Goal: Task Accomplishment & Management: Complete application form

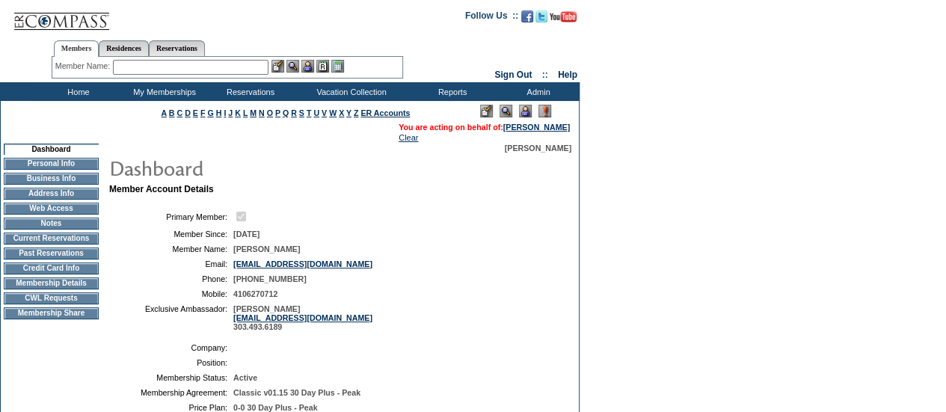
click at [61, 304] on td "CWL Requests" at bounding box center [51, 298] width 95 height 12
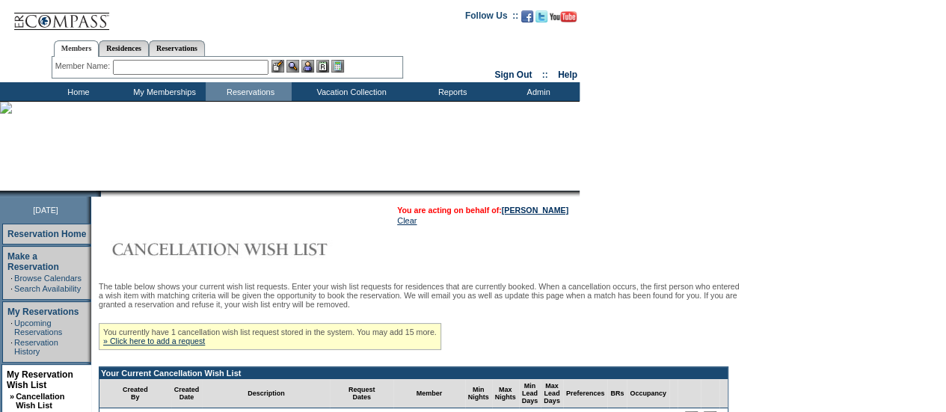
scroll to position [150, 0]
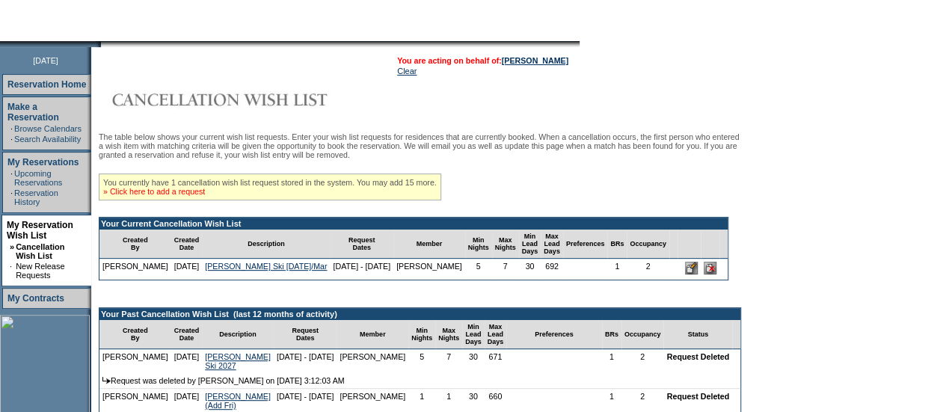
click at [187, 196] on link "» Click here to add a request" at bounding box center [154, 191] width 102 height 9
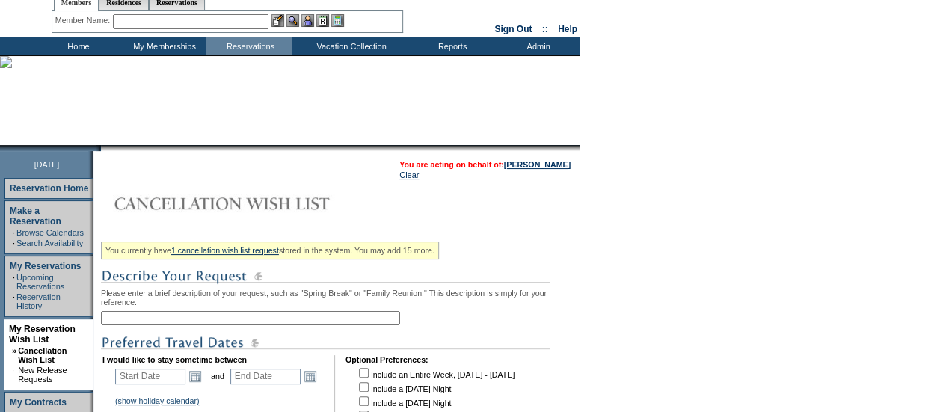
scroll to position [150, 0]
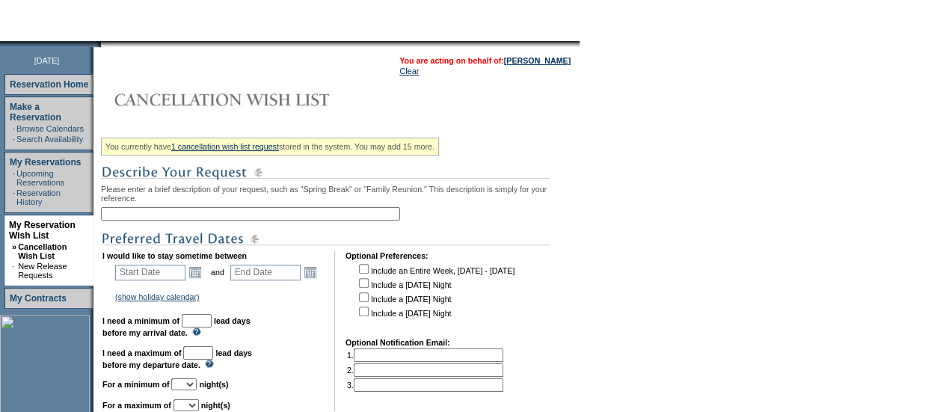
click at [207, 219] on input "text" at bounding box center [250, 213] width 299 height 13
click at [215, 218] on input "text" at bounding box center [250, 213] width 299 height 13
type input "O"
type input "park place [DATE]"
click at [200, 280] on link "Open the calendar popup." at bounding box center [195, 272] width 16 height 16
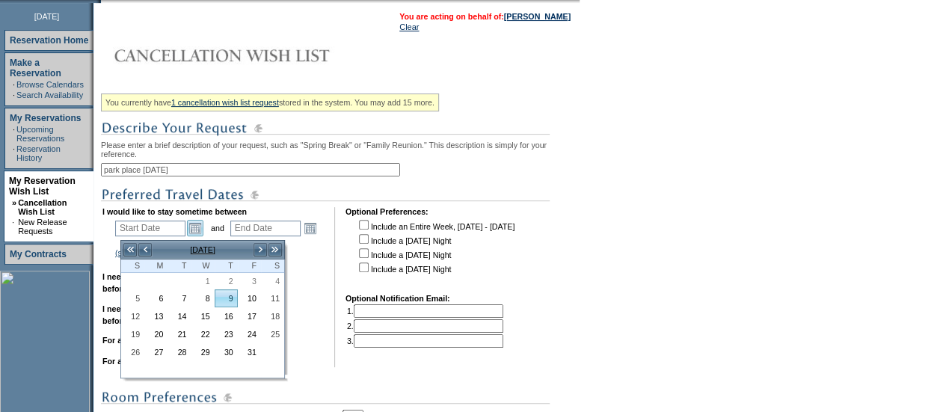
scroll to position [224, 0]
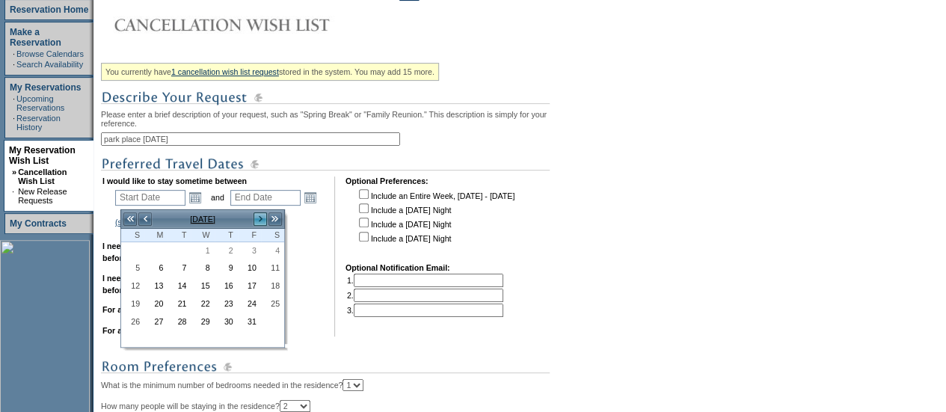
click at [256, 218] on link ">" at bounding box center [260, 219] width 15 height 15
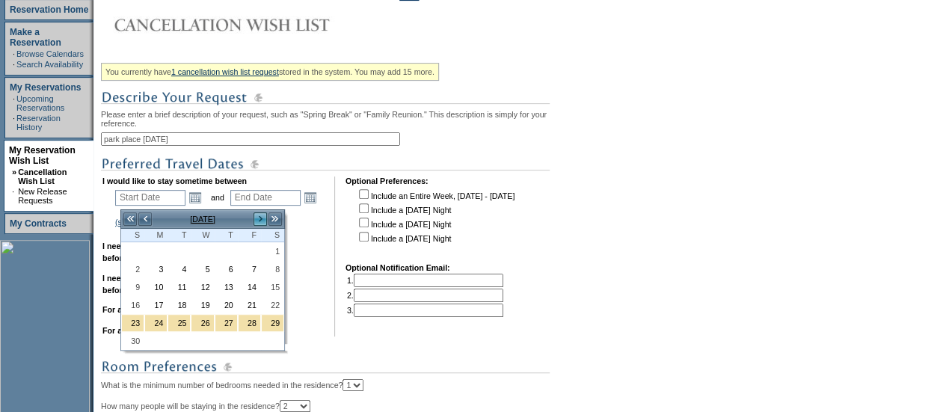
click at [256, 218] on link ">" at bounding box center [260, 219] width 15 height 15
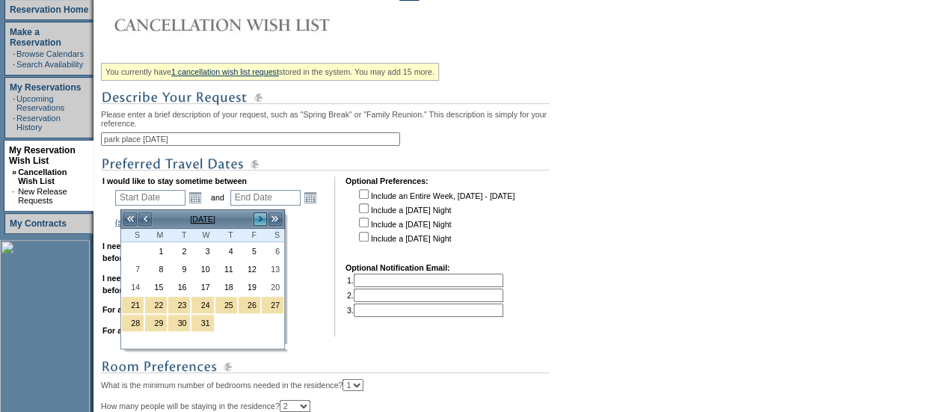
click at [258, 218] on link ">" at bounding box center [260, 219] width 15 height 15
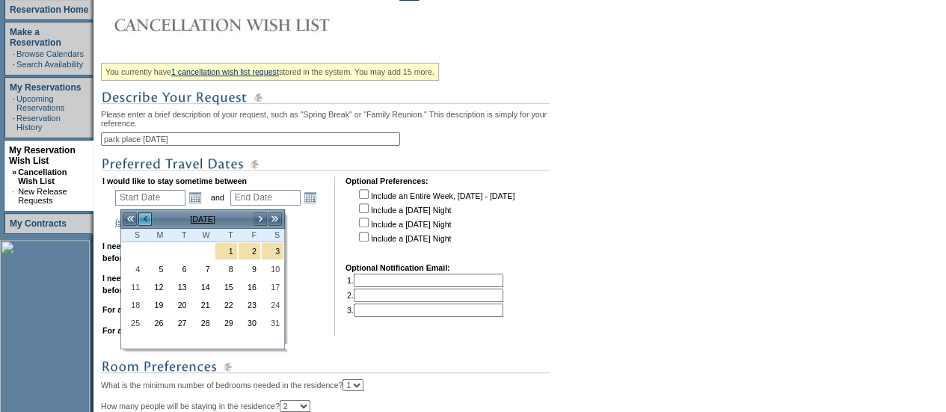
click at [149, 224] on link "<" at bounding box center [145, 219] width 15 height 15
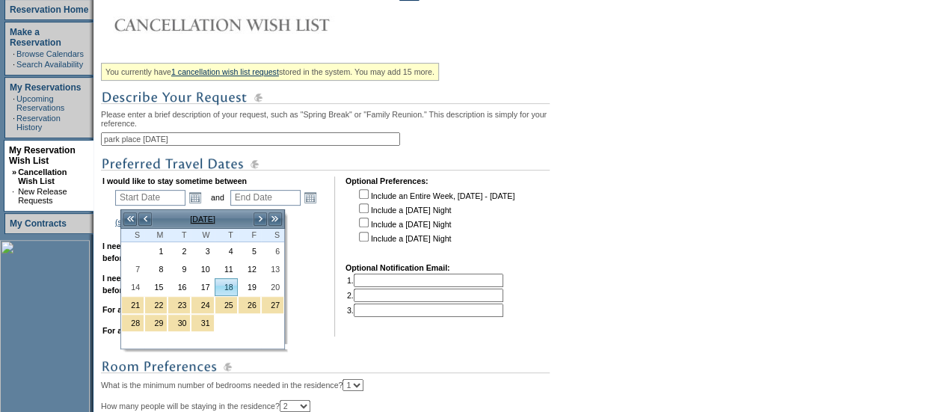
click at [223, 287] on link "18" at bounding box center [226, 287] width 22 height 16
type input "[DATE]"
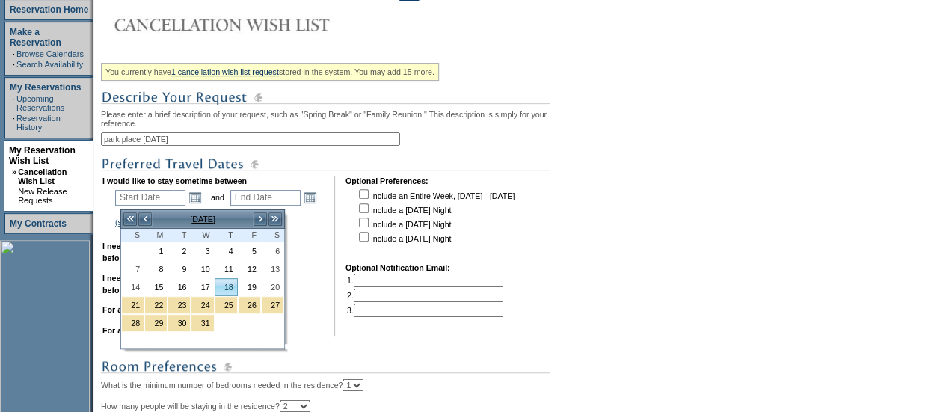
type input "79"
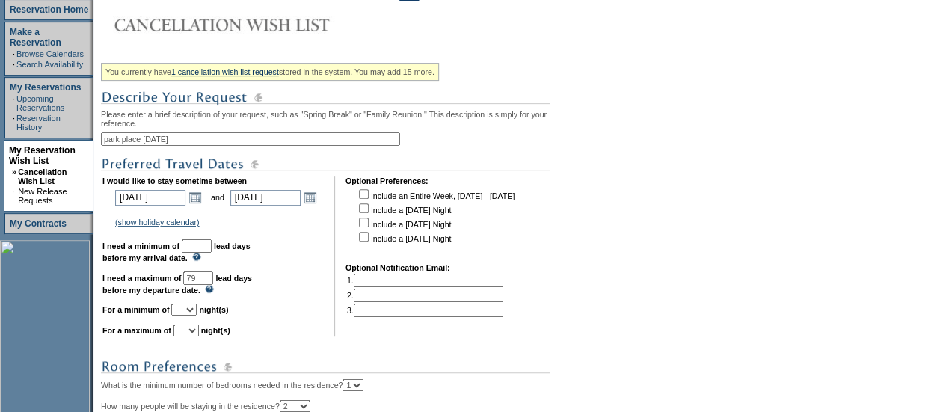
click at [212, 253] on input "text" at bounding box center [197, 245] width 30 height 13
type input "30"
click at [197, 314] on select "1 2 3 4 5 6 7 8 9 10 11 12 13 14" at bounding box center [183, 310] width 25 height 12
select select "1"
click at [189, 311] on select "1 2 3 4 5 6 7 8 9 10 11 12 13 14" at bounding box center [183, 310] width 25 height 12
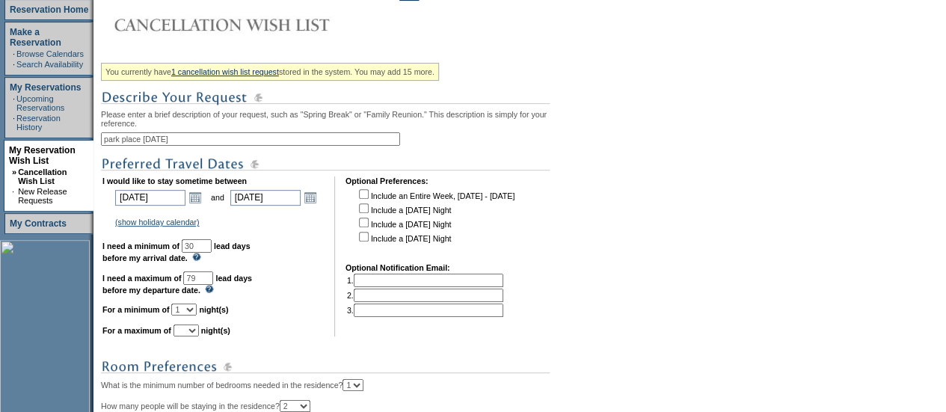
click at [194, 336] on select "1 2 3 4 5 6 7 8 9 10 11 12 13 14" at bounding box center [185, 331] width 25 height 12
select select "1"
click at [191, 332] on select "1 2 3 4 5 6 7 8 9 10 11 12 13 14" at bounding box center [185, 331] width 25 height 12
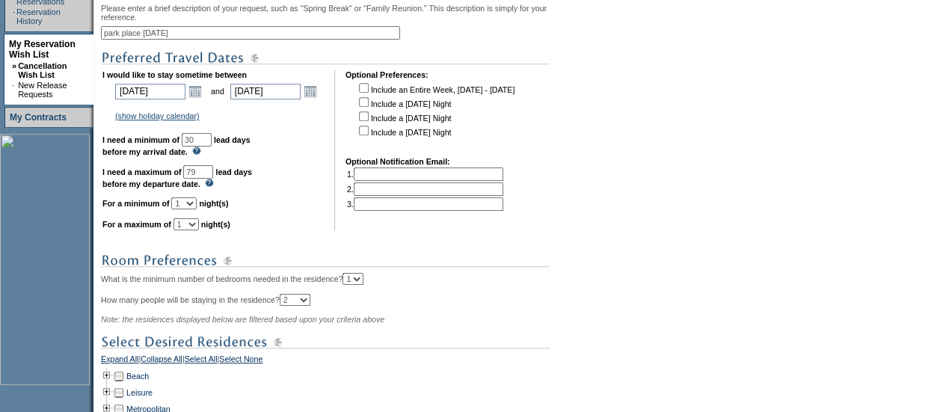
scroll to position [523, 0]
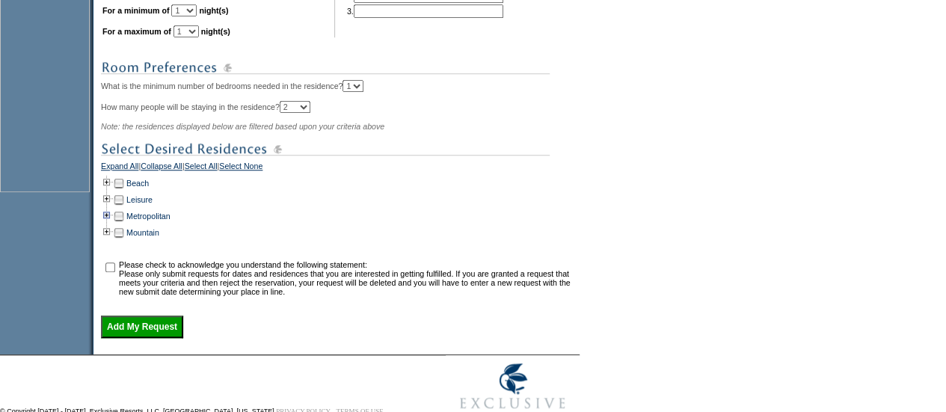
click at [112, 224] on td at bounding box center [107, 216] width 12 height 16
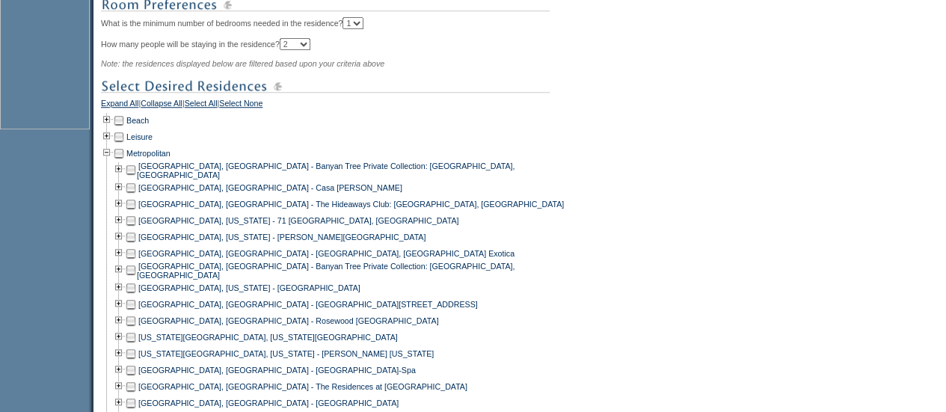
scroll to position [598, 0]
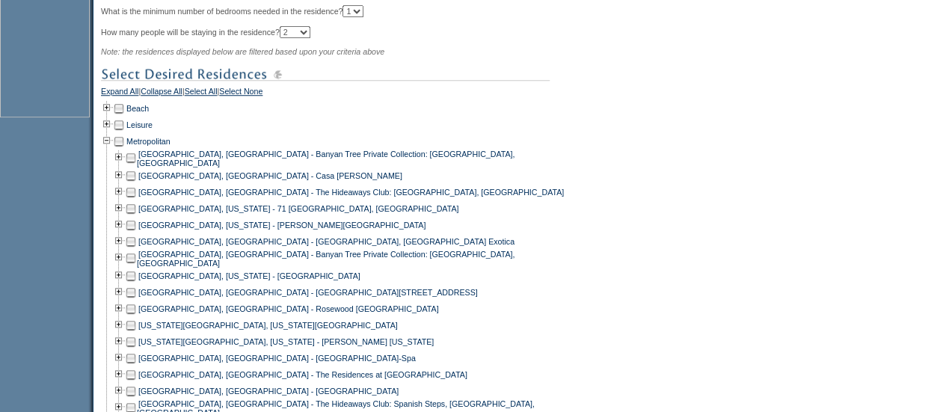
click at [137, 332] on td at bounding box center [131, 325] width 12 height 16
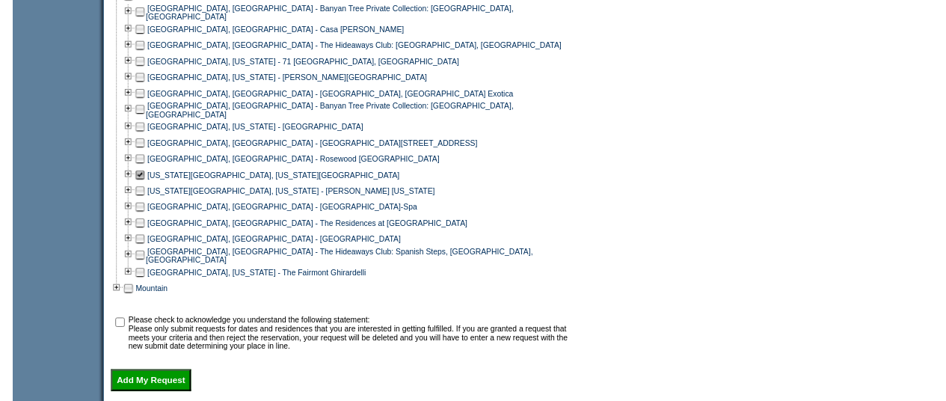
scroll to position [748, 0]
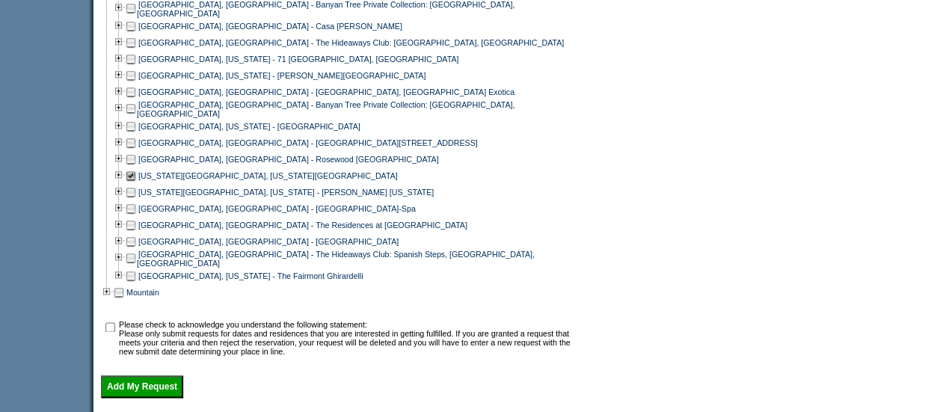
click at [114, 332] on input "checkbox" at bounding box center [110, 327] width 10 height 10
checkbox input "true"
click at [126, 397] on input "Add My Request" at bounding box center [142, 386] width 82 height 22
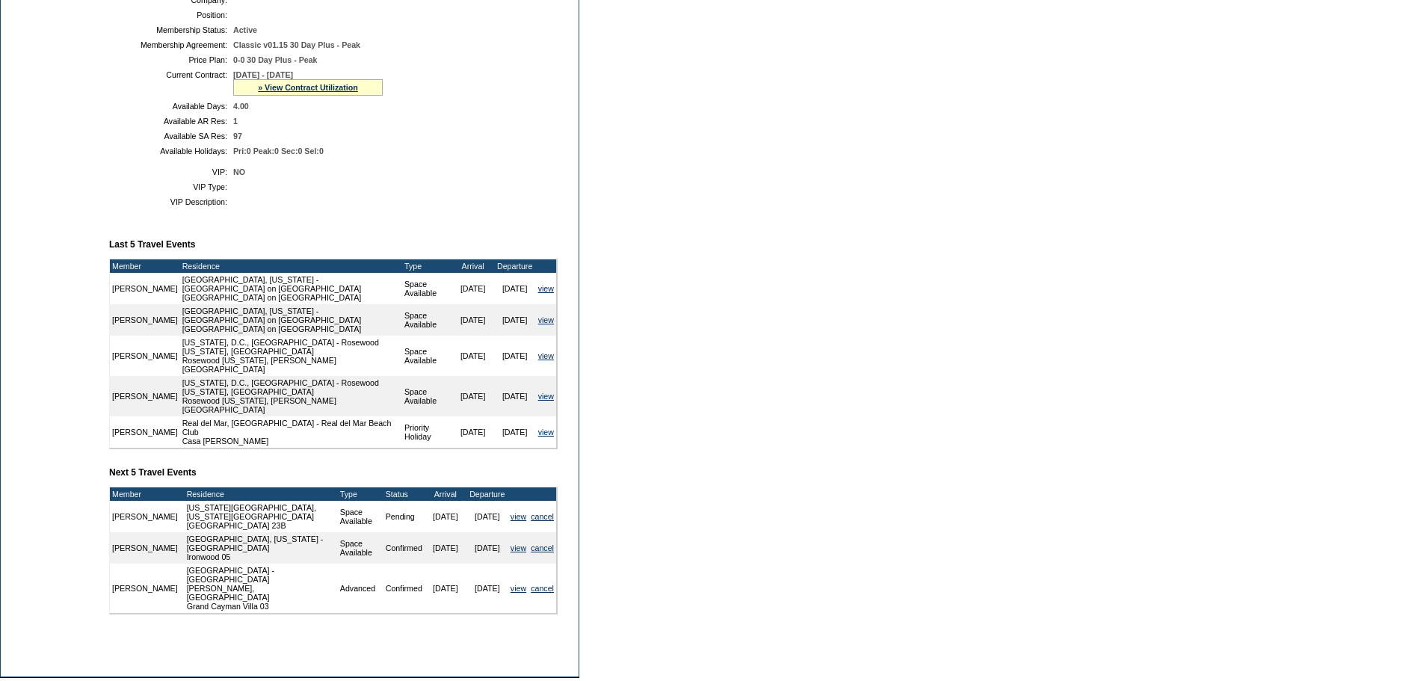
scroll to position [449, 0]
